Goal: Contribute content

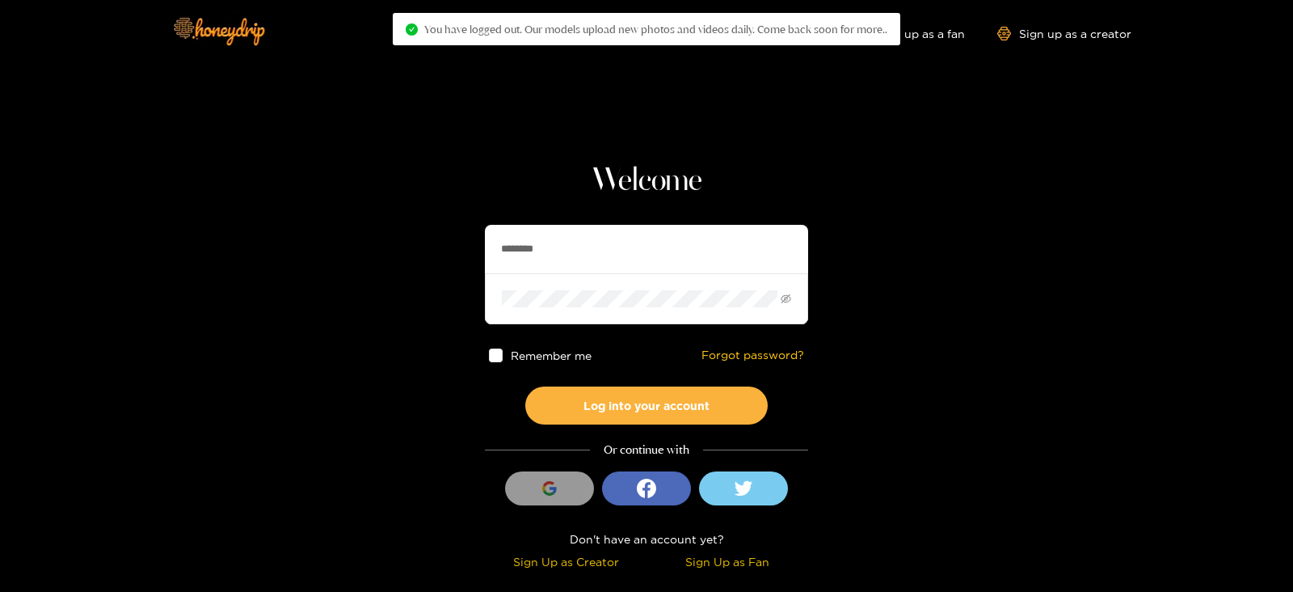
drag, startPoint x: 651, startPoint y: 234, endPoint x: 371, endPoint y: 253, distance: 280.3
click at [371, 253] on section "Welcome ******** Remember me Forgot password? Log into your account Or continue…" at bounding box center [646, 287] width 1293 height 575
type input "********"
click at [525, 386] on button "Log into your account" at bounding box center [646, 405] width 242 height 38
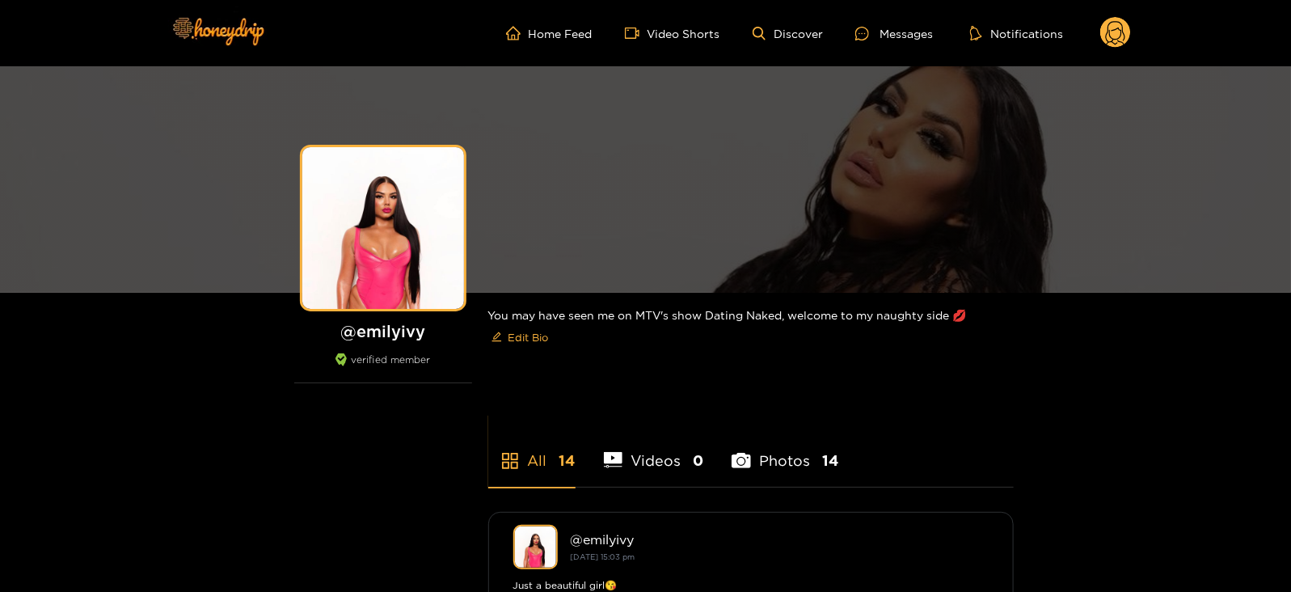
click at [1110, 40] on circle at bounding box center [1115, 32] width 31 height 31
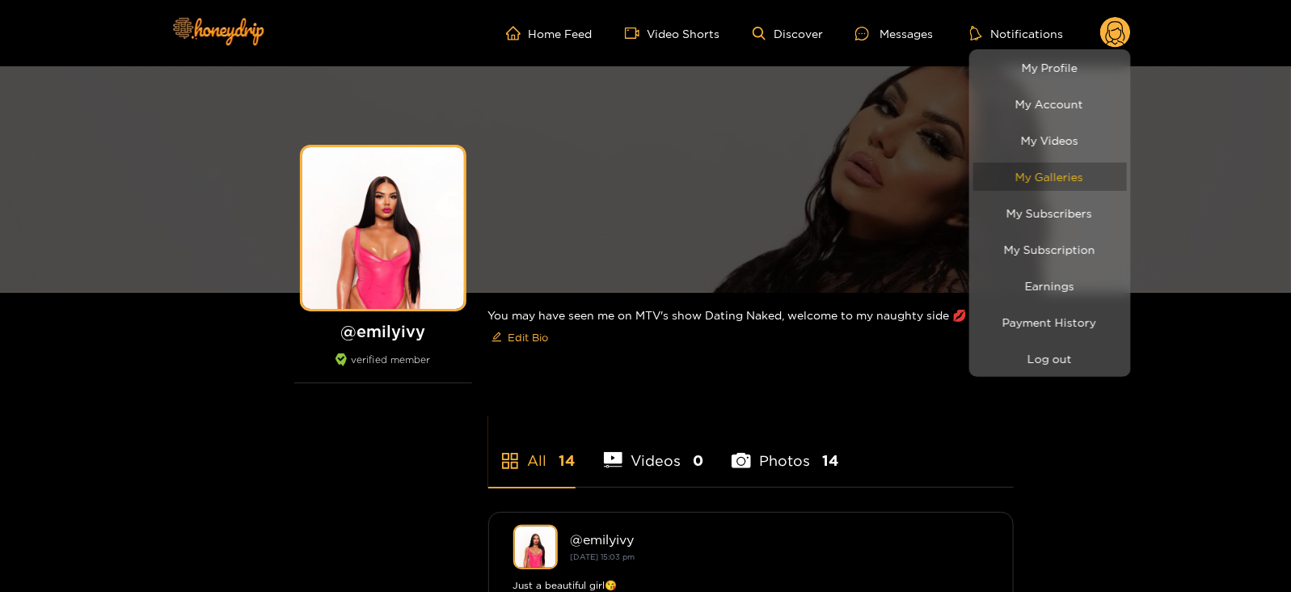
click at [1037, 179] on link "My Galleries" at bounding box center [1050, 176] width 154 height 28
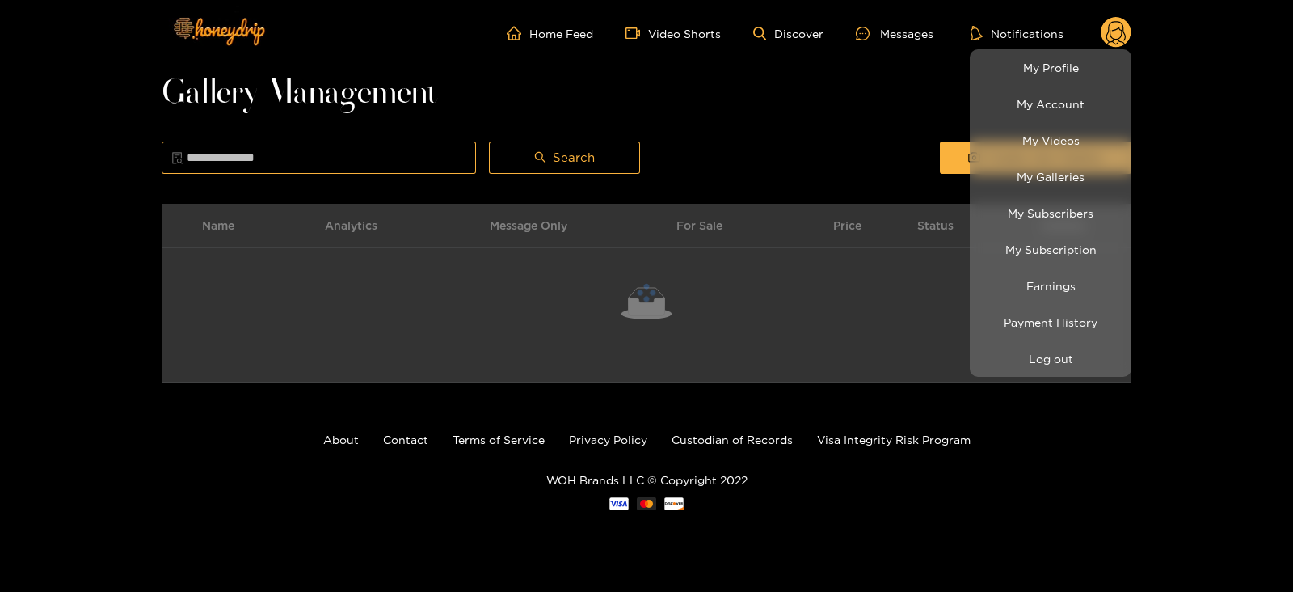
click at [903, 131] on div at bounding box center [646, 296] width 1293 height 592
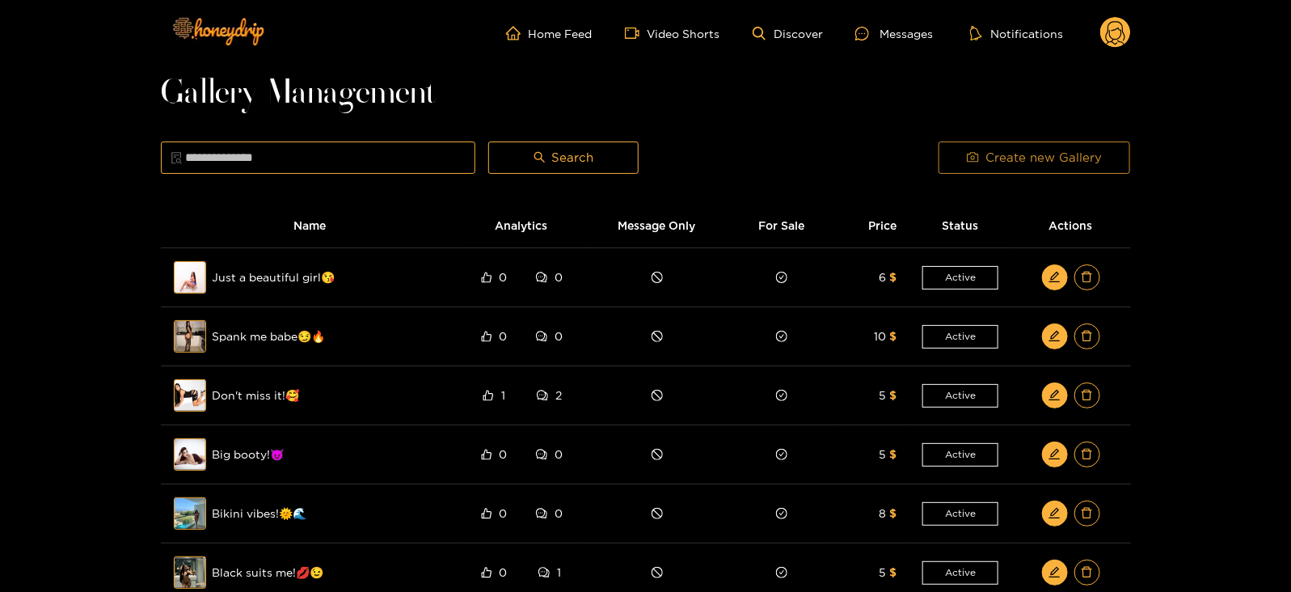
click at [989, 156] on span "Create new Gallery" at bounding box center [1043, 157] width 116 height 19
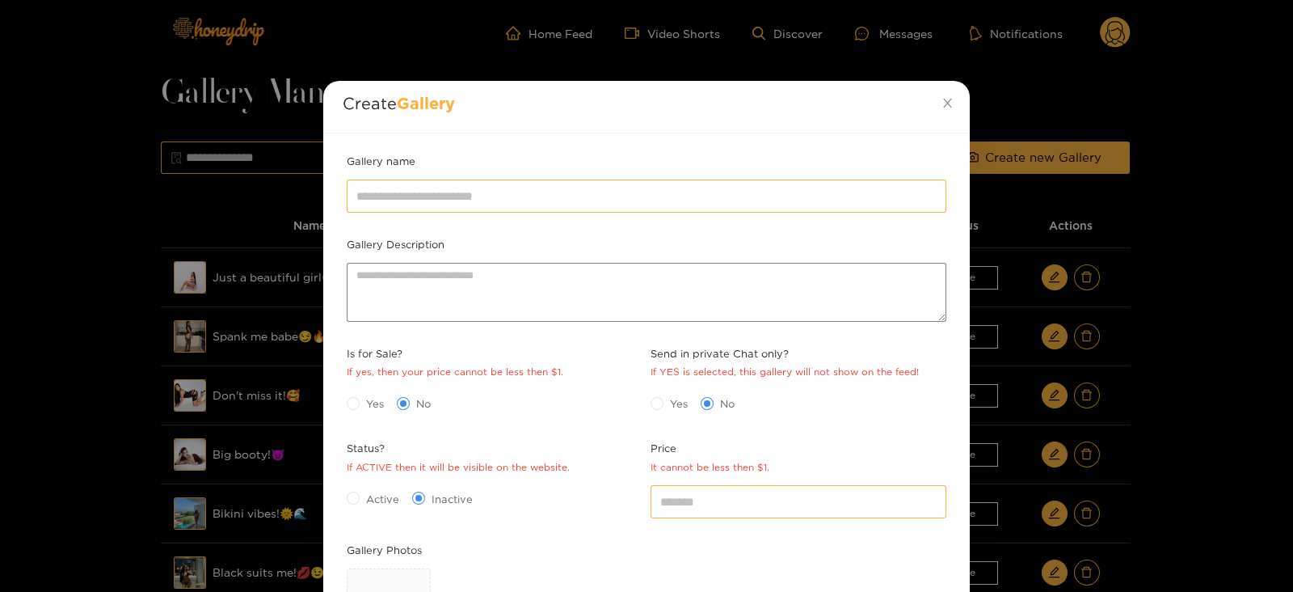
scroll to position [234, 0]
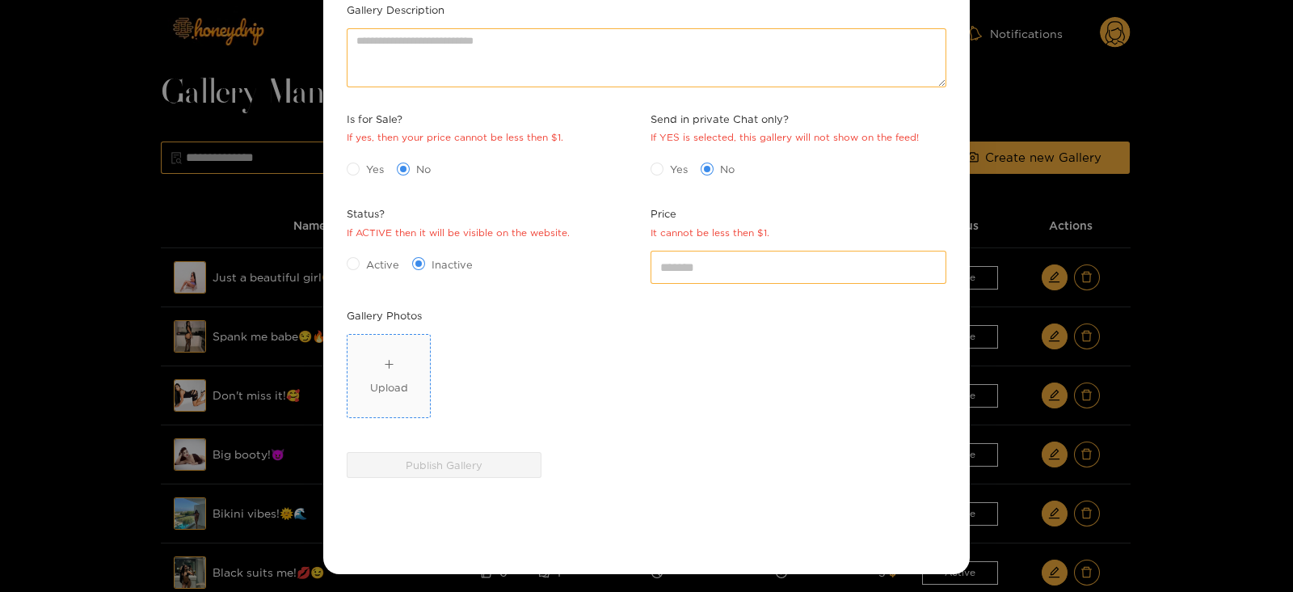
click at [397, 382] on div "Upload" at bounding box center [389, 387] width 38 height 16
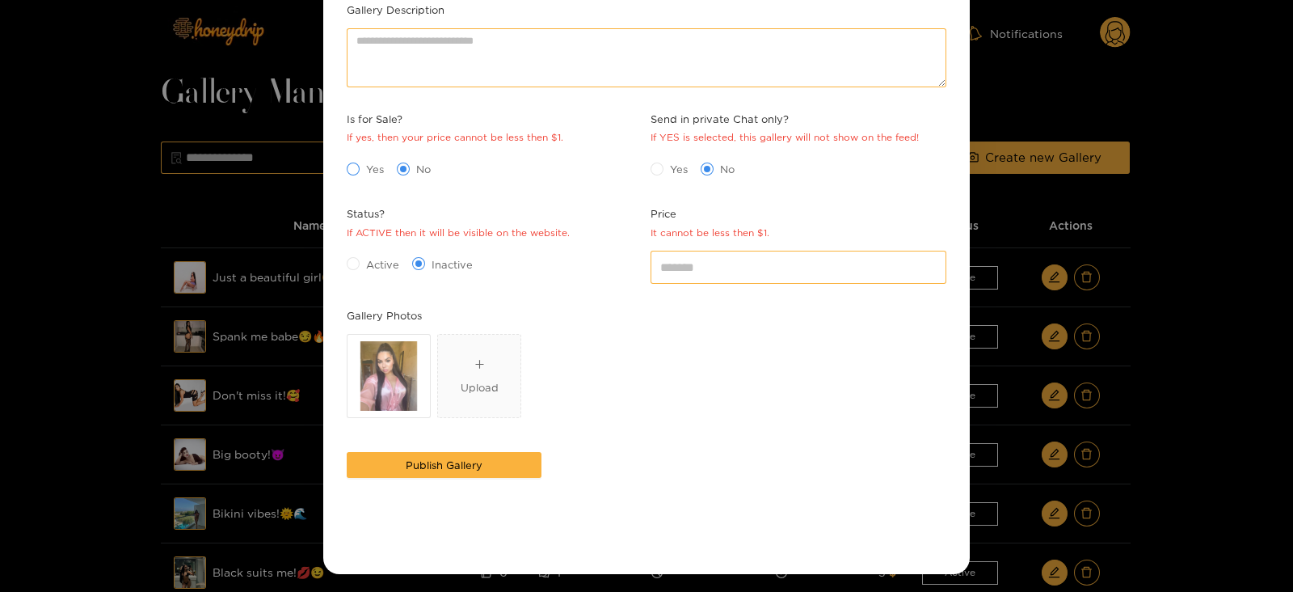
click at [358, 162] on span at bounding box center [353, 168] width 13 height 13
click at [372, 256] on span "Active" at bounding box center [383, 264] width 46 height 16
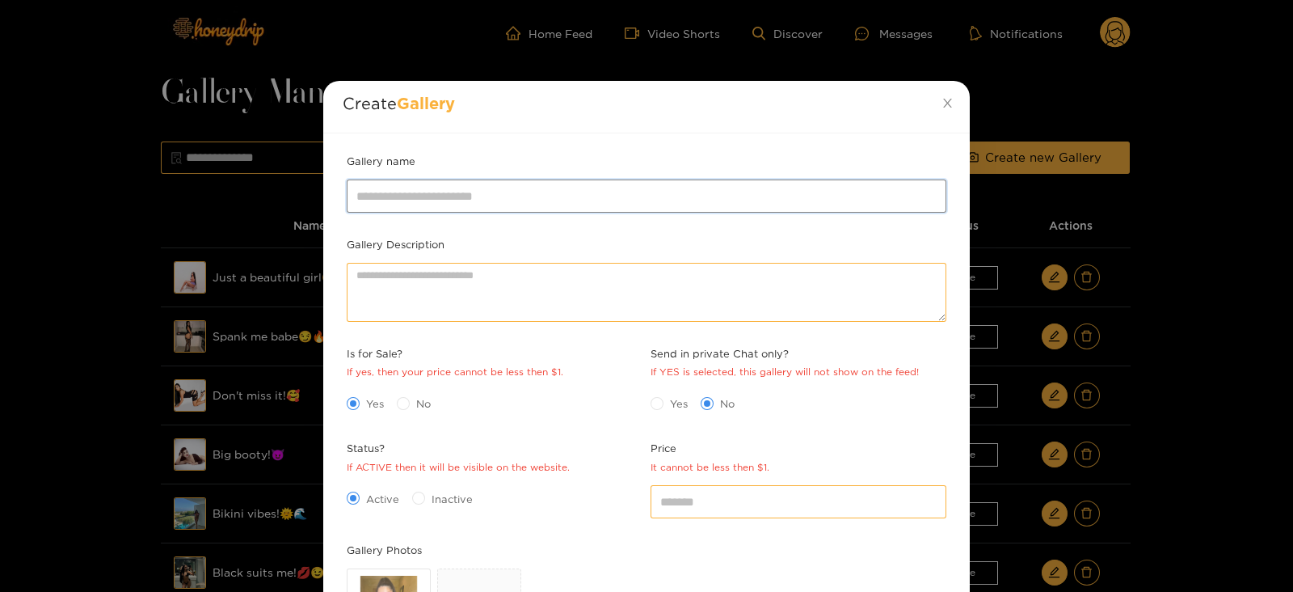
click at [406, 205] on input "Gallery name" at bounding box center [647, 195] width 600 height 32
type input "**********"
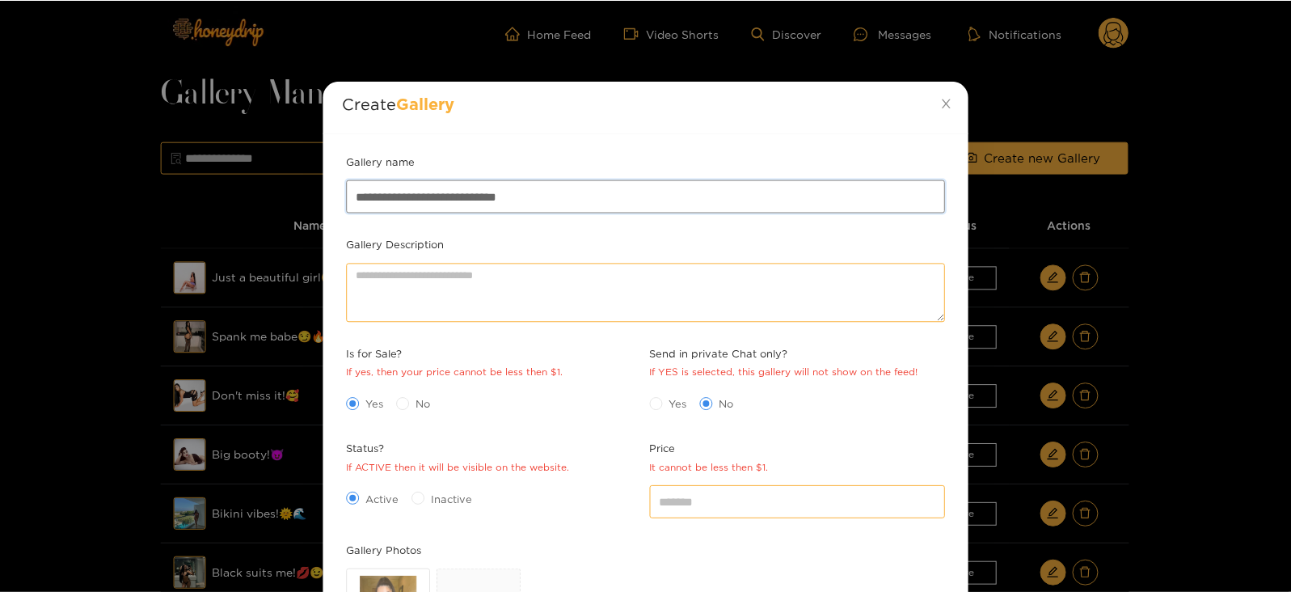
scroll to position [234, 0]
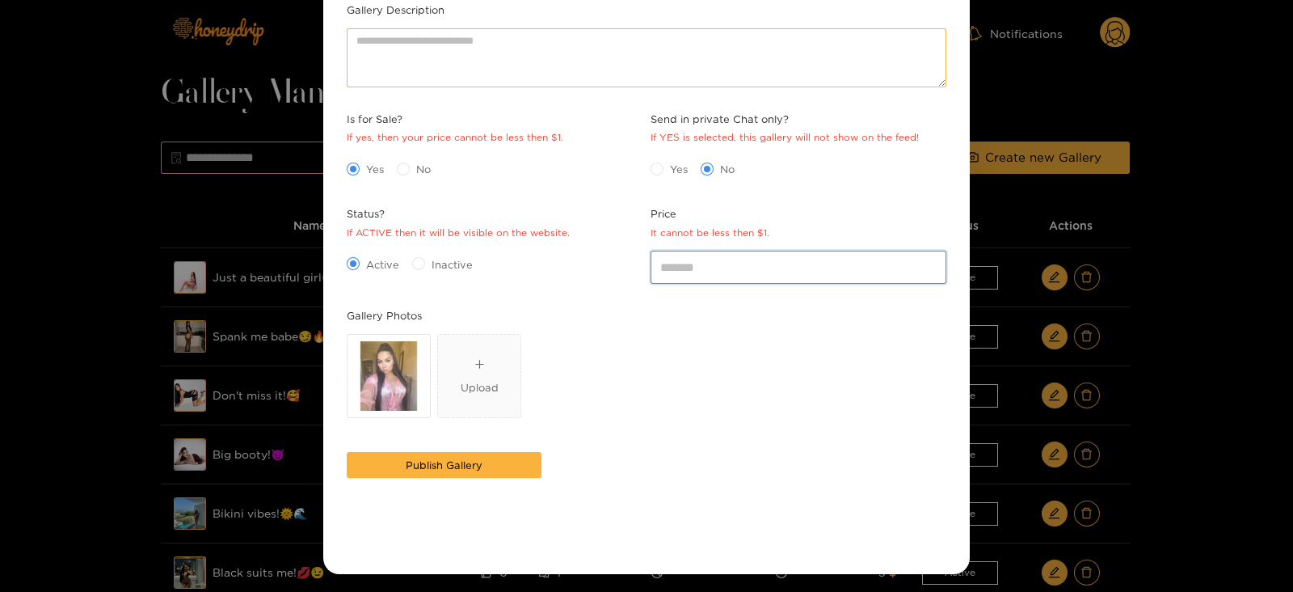
click at [660, 257] on input "*" at bounding box center [799, 267] width 296 height 32
type input "*"
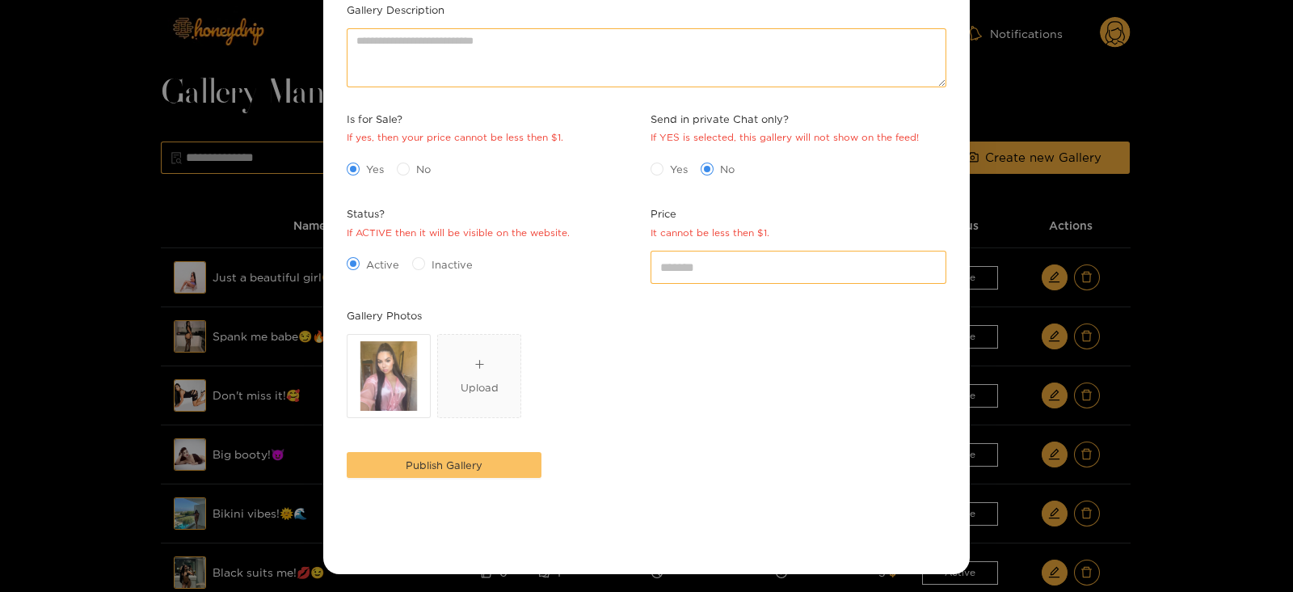
click at [438, 461] on span "Publish Gallery" at bounding box center [444, 465] width 77 height 16
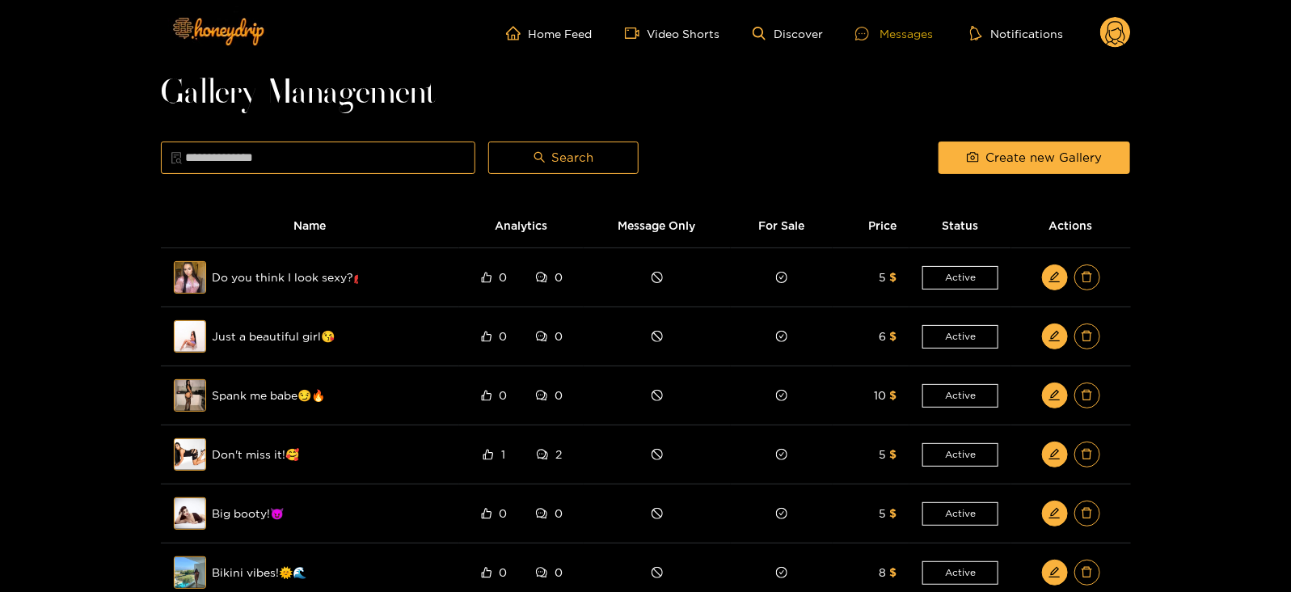
click at [878, 29] on div at bounding box center [867, 34] width 24 height 14
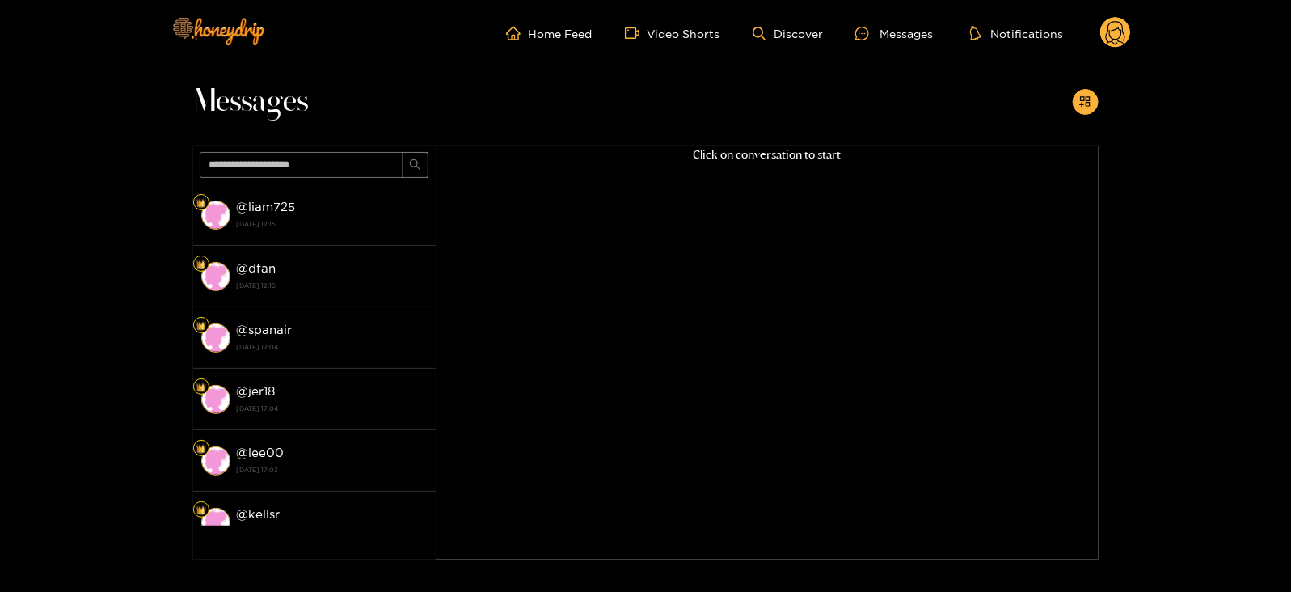
click at [1126, 36] on circle at bounding box center [1115, 32] width 31 height 31
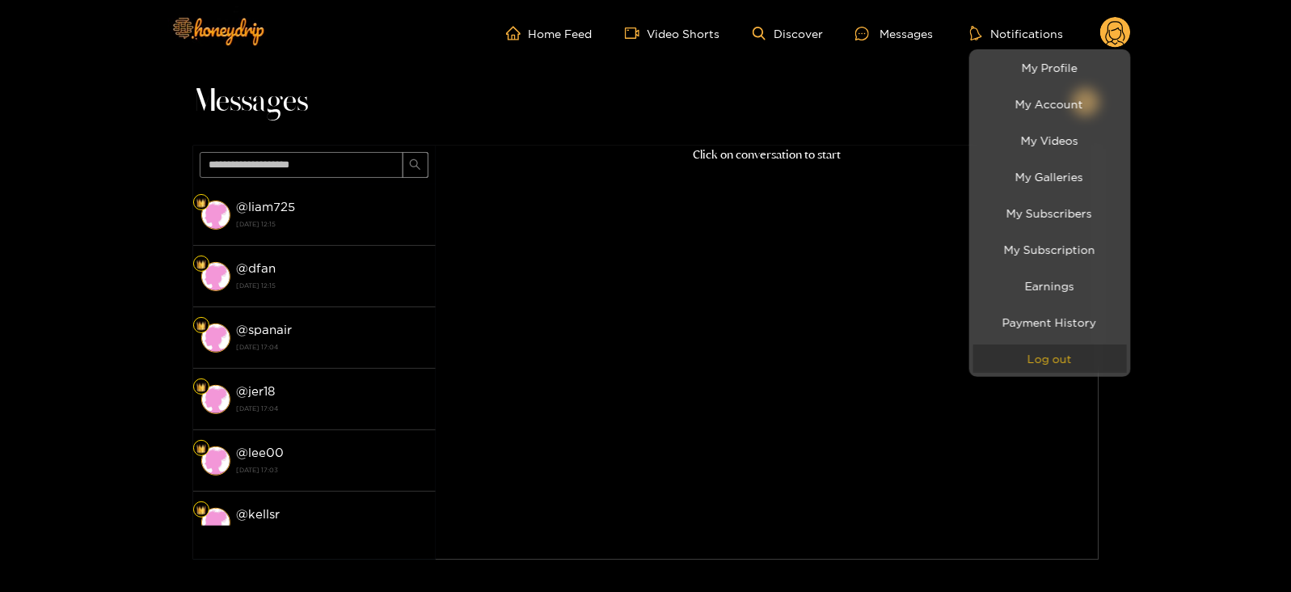
click at [997, 356] on button "Log out" at bounding box center [1050, 358] width 154 height 28
